Goal: Find specific page/section: Locate a particular part of the current website

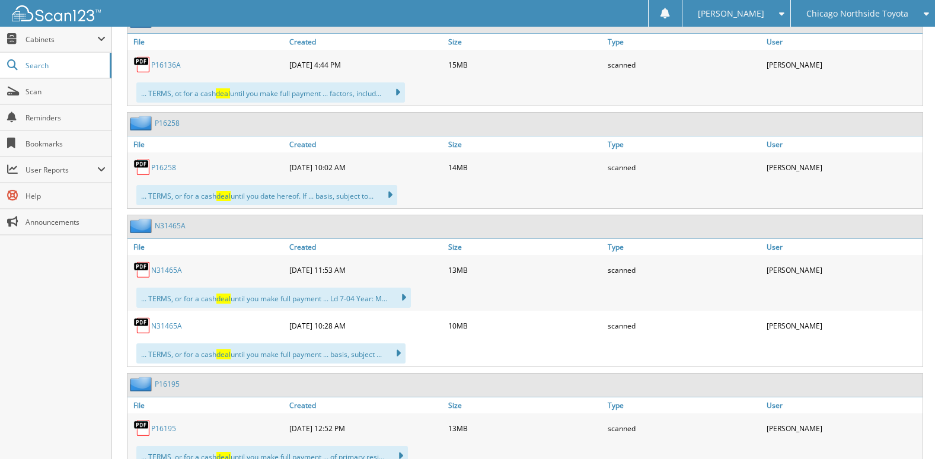
scroll to position [593, 0]
click at [162, 168] on link "P16258" at bounding box center [163, 167] width 25 height 10
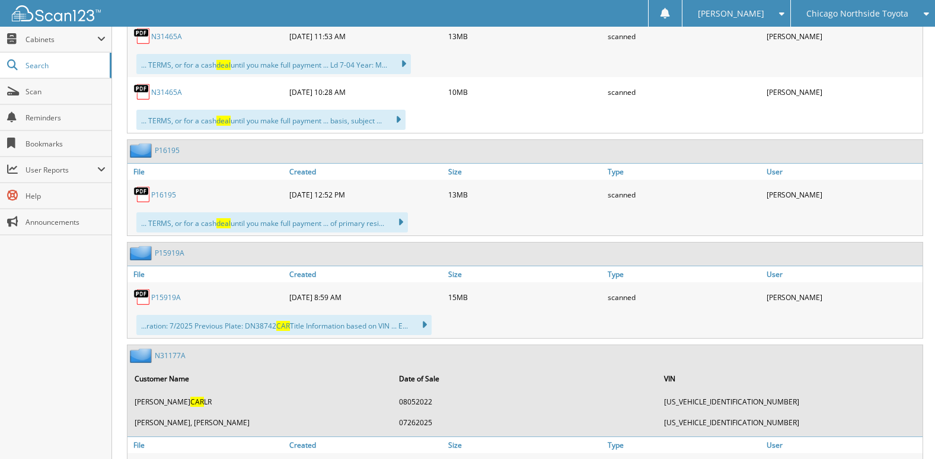
scroll to position [830, 0]
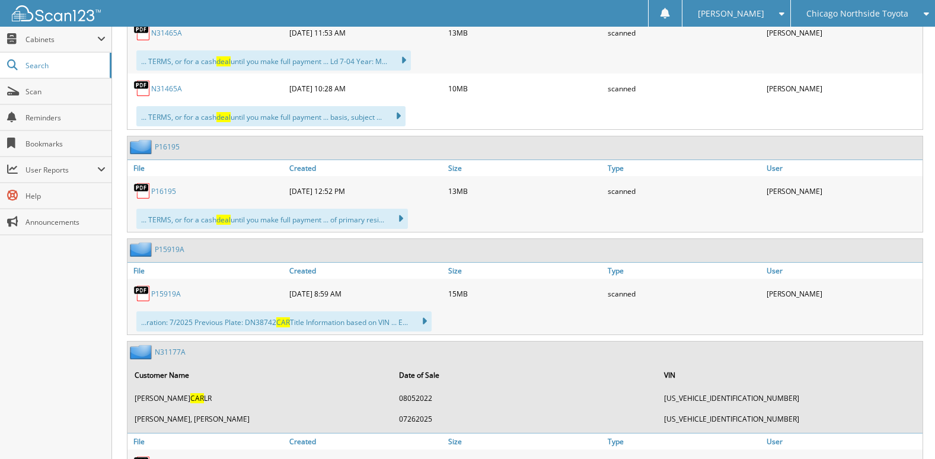
click at [165, 193] on link "P16195" at bounding box center [163, 191] width 25 height 10
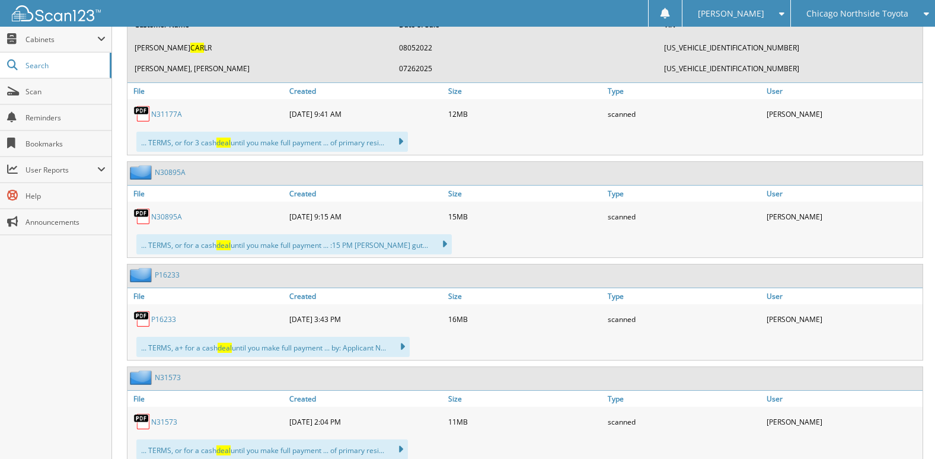
scroll to position [1186, 0]
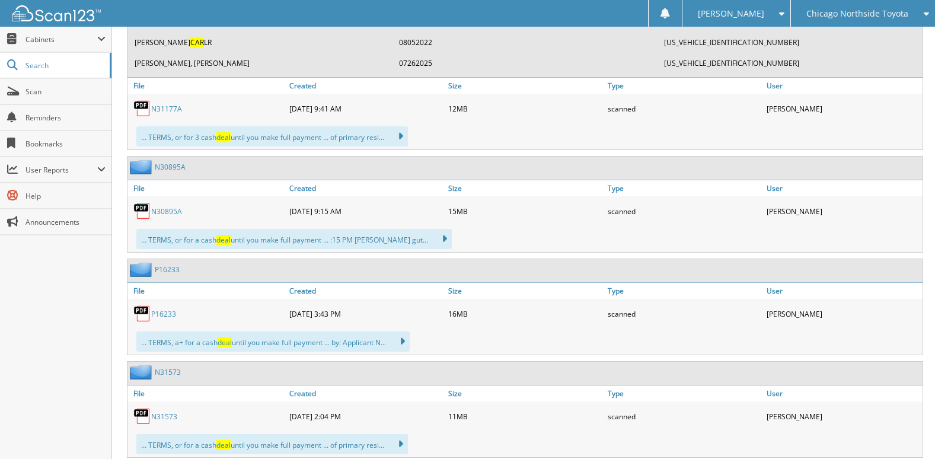
click at [159, 213] on link "N30895A" at bounding box center [166, 211] width 31 height 10
click at [171, 211] on link "N30895A" at bounding box center [166, 211] width 31 height 10
click at [143, 210] on img at bounding box center [142, 211] width 18 height 18
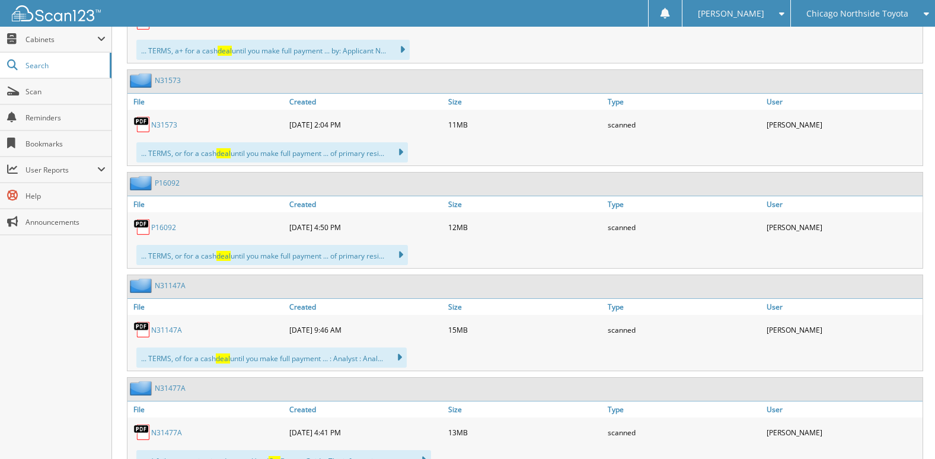
scroll to position [1482, 0]
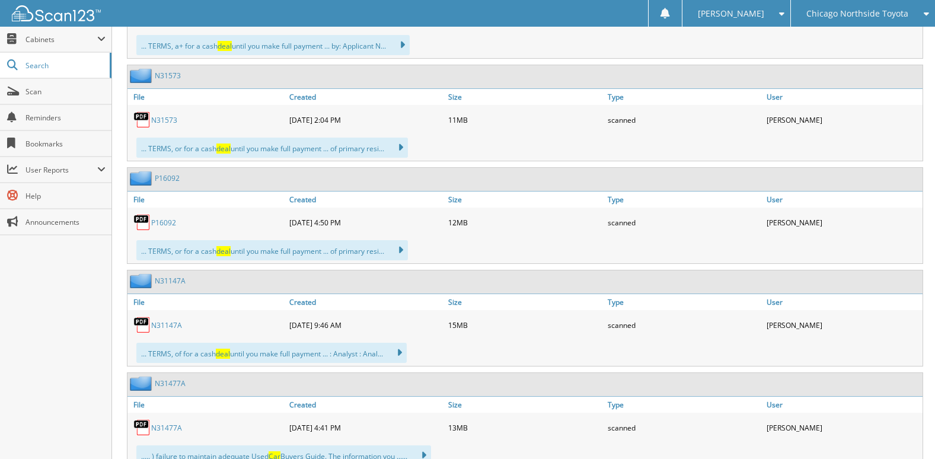
drag, startPoint x: 0, startPoint y: 0, endPoint x: 169, endPoint y: 322, distance: 363.6
click at [169, 322] on link "N31147A" at bounding box center [166, 325] width 31 height 10
